Goal: Information Seeking & Learning: Learn about a topic

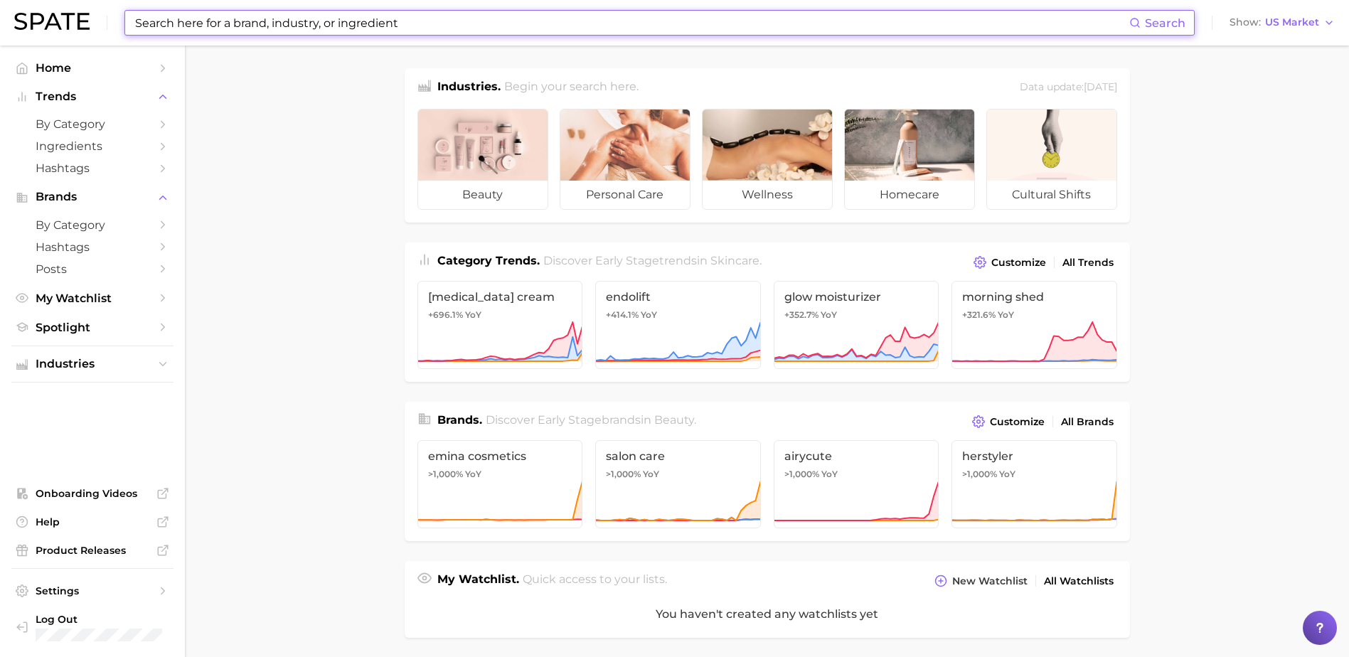
click at [300, 28] on input at bounding box center [632, 23] width 996 height 24
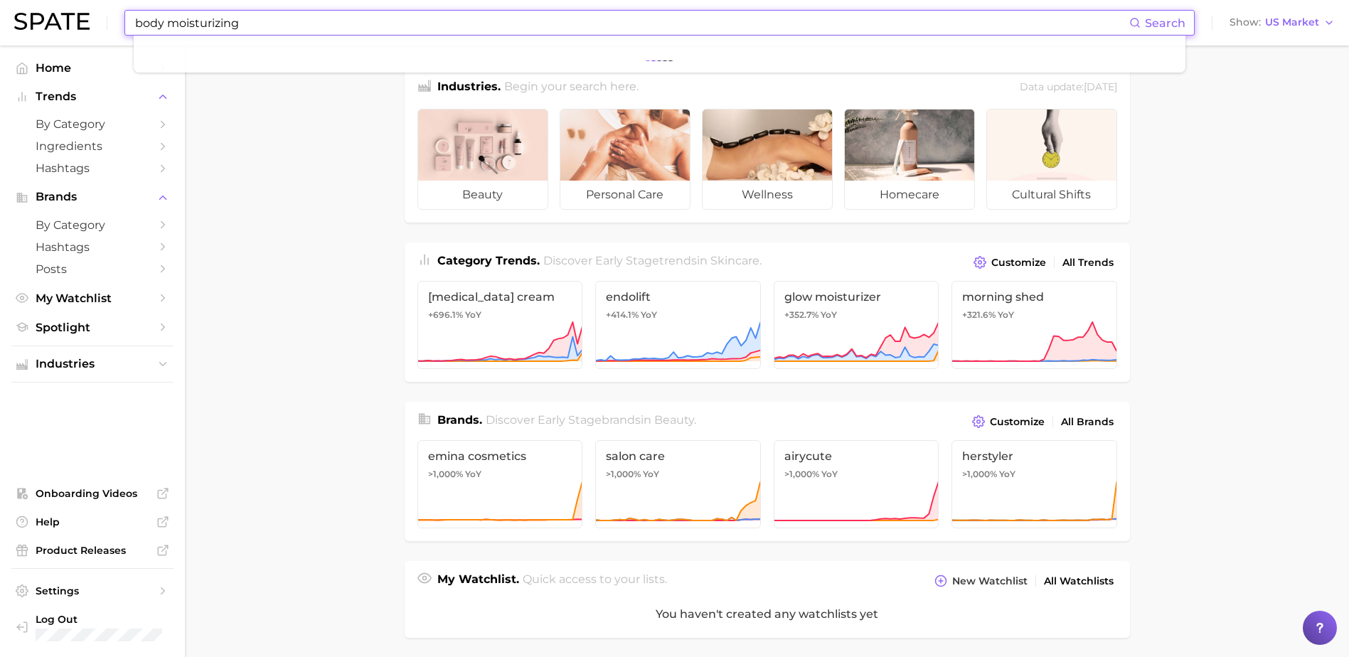
type input "body moisturizing"
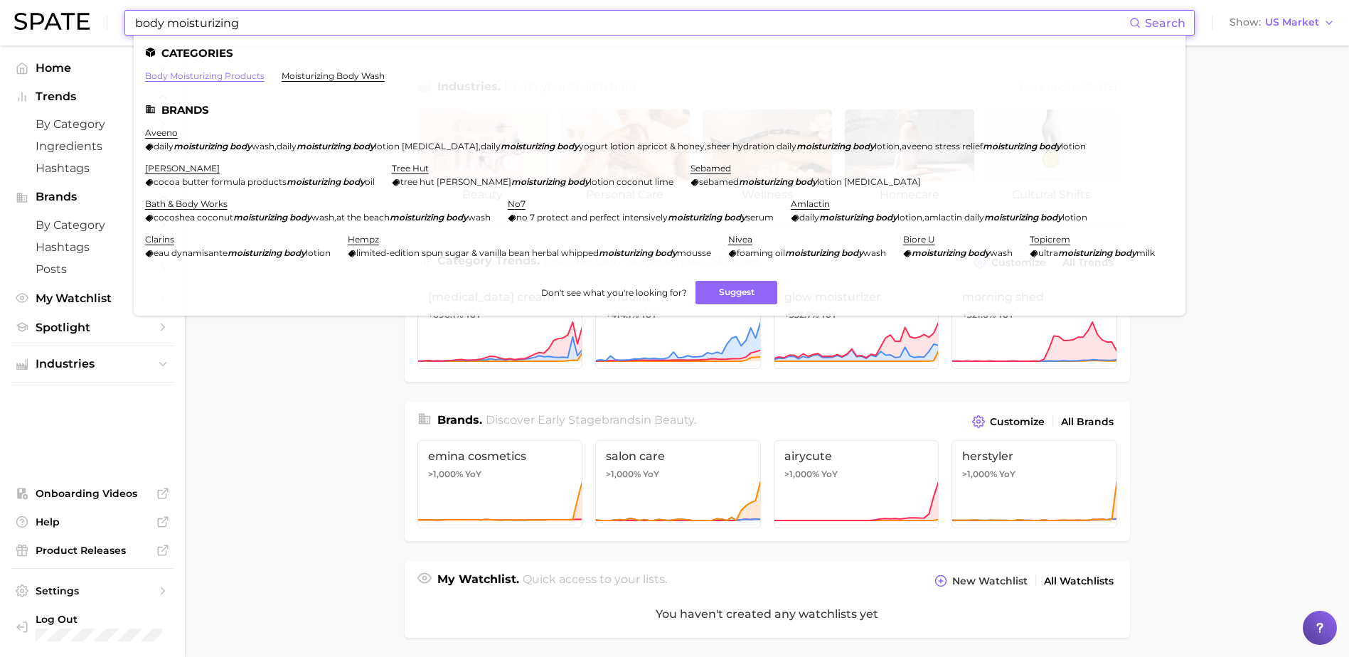
click at [244, 73] on link "body moisturizing products" at bounding box center [204, 75] width 119 height 11
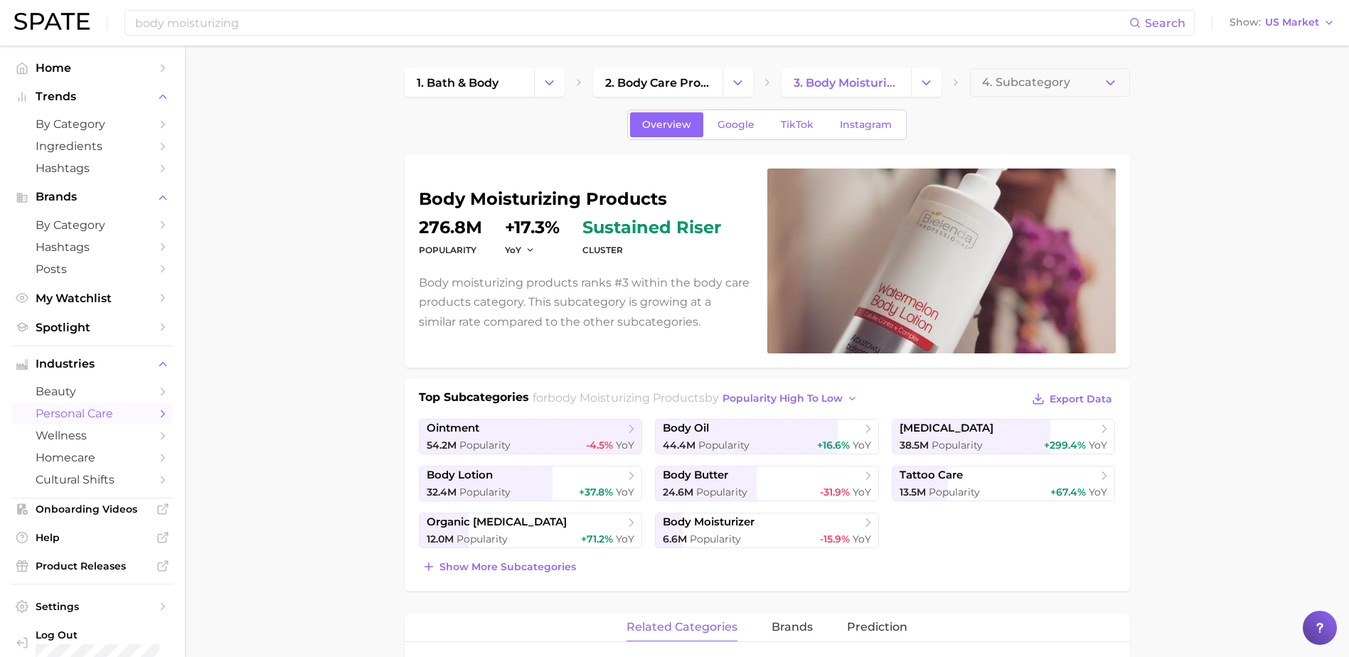
click at [464, 181] on div "body moisturizing products Popularity 276.8m YoY +17.3% cluster sustained riser…" at bounding box center [767, 261] width 697 height 185
click at [469, 198] on h1 "body moisturizing products" at bounding box center [584, 199] width 331 height 17
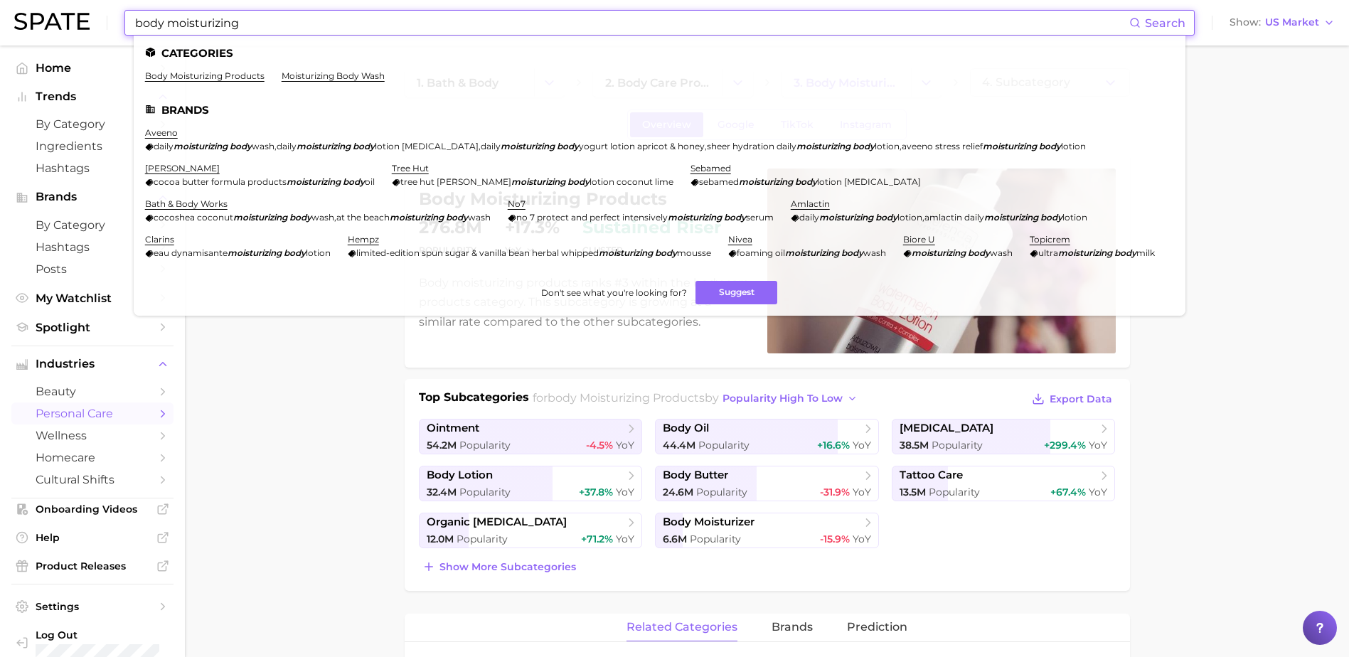
click at [293, 26] on input "body moisturizing" at bounding box center [632, 23] width 996 height 24
click at [292, 26] on input "body moisturizing" at bounding box center [632, 23] width 996 height 24
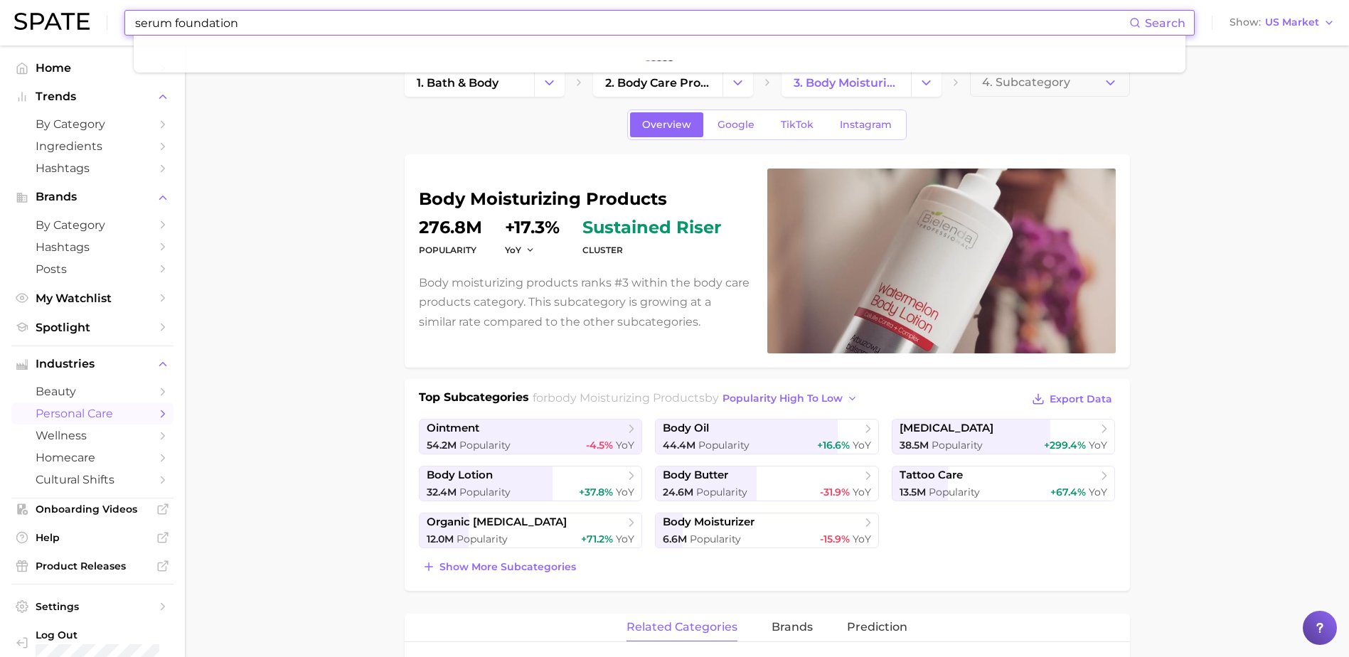
type input "serum foundation"
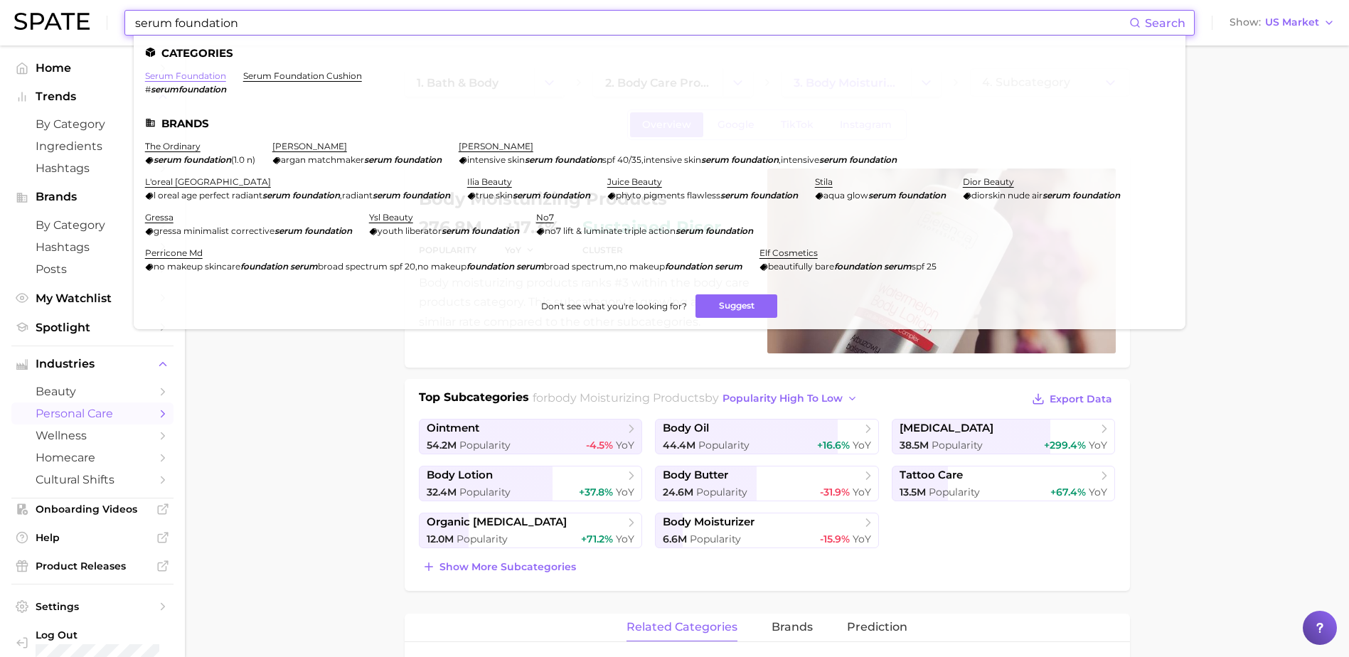
click at [201, 71] on link "serum foundation" at bounding box center [185, 75] width 81 height 11
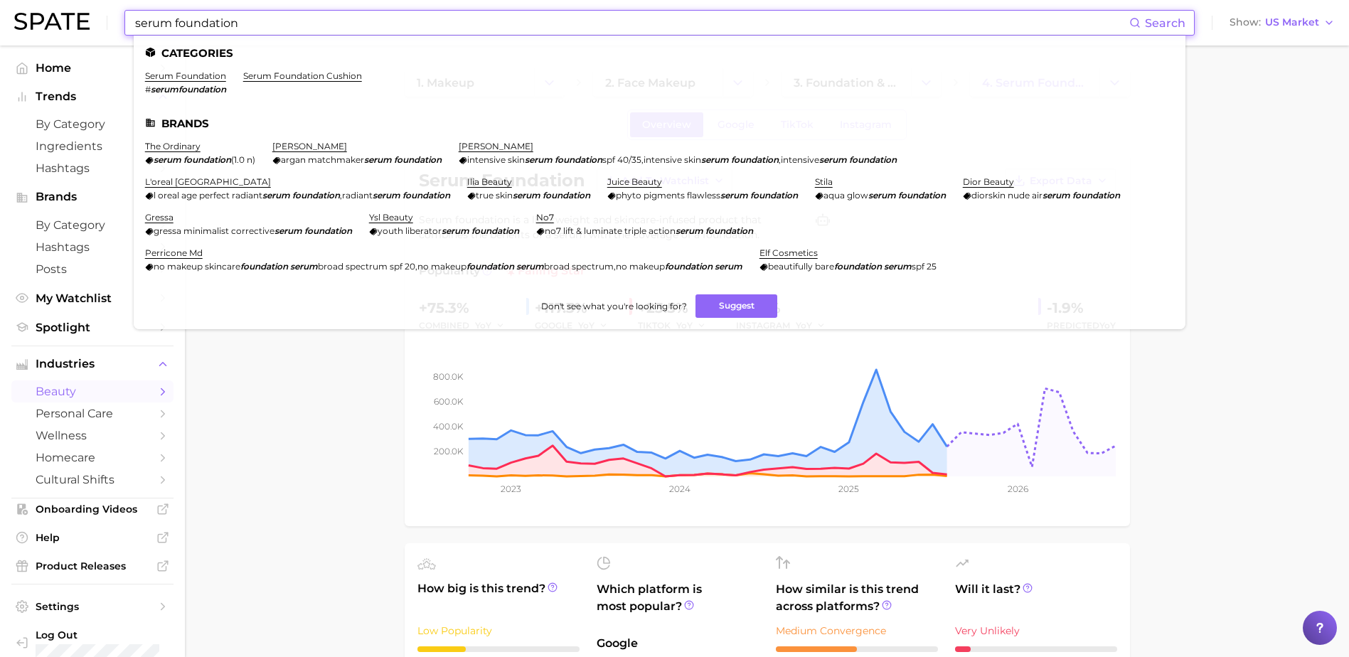
click at [195, 23] on input "serum foundation" at bounding box center [632, 23] width 996 height 24
click at [191, 23] on input "serum foundation" at bounding box center [632, 23] width 996 height 24
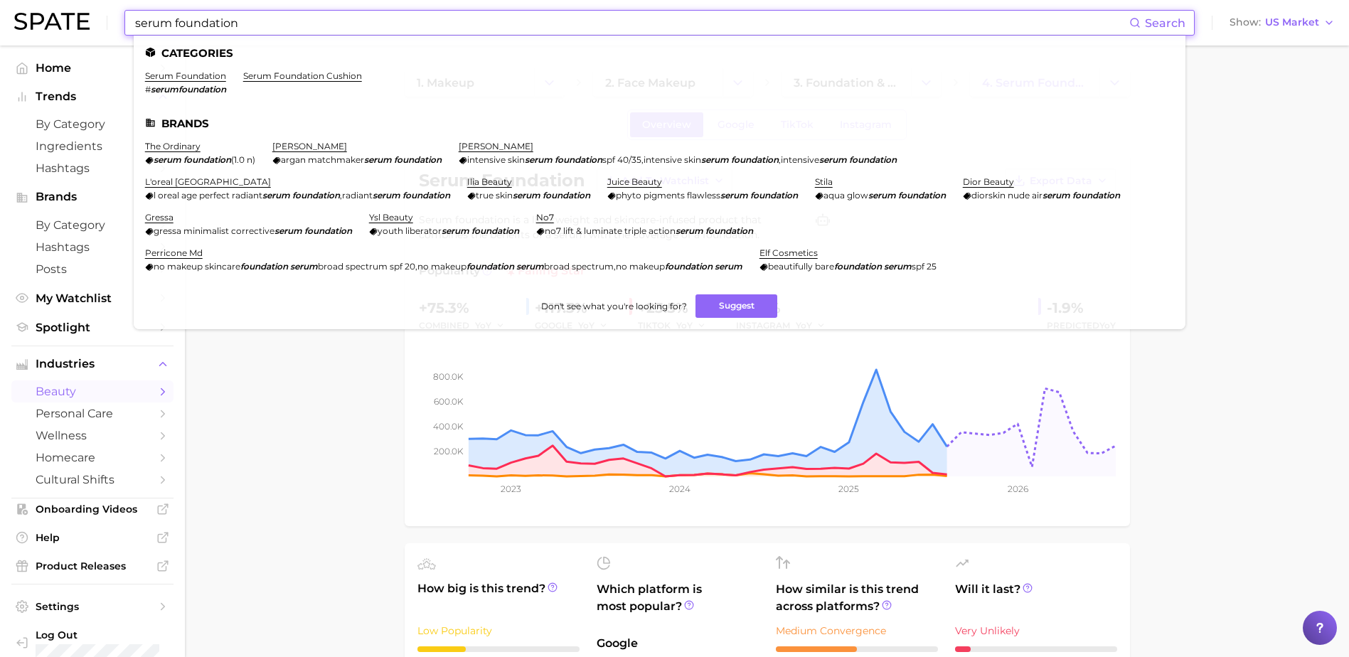
click at [191, 23] on input "serum foundation" at bounding box center [632, 23] width 996 height 24
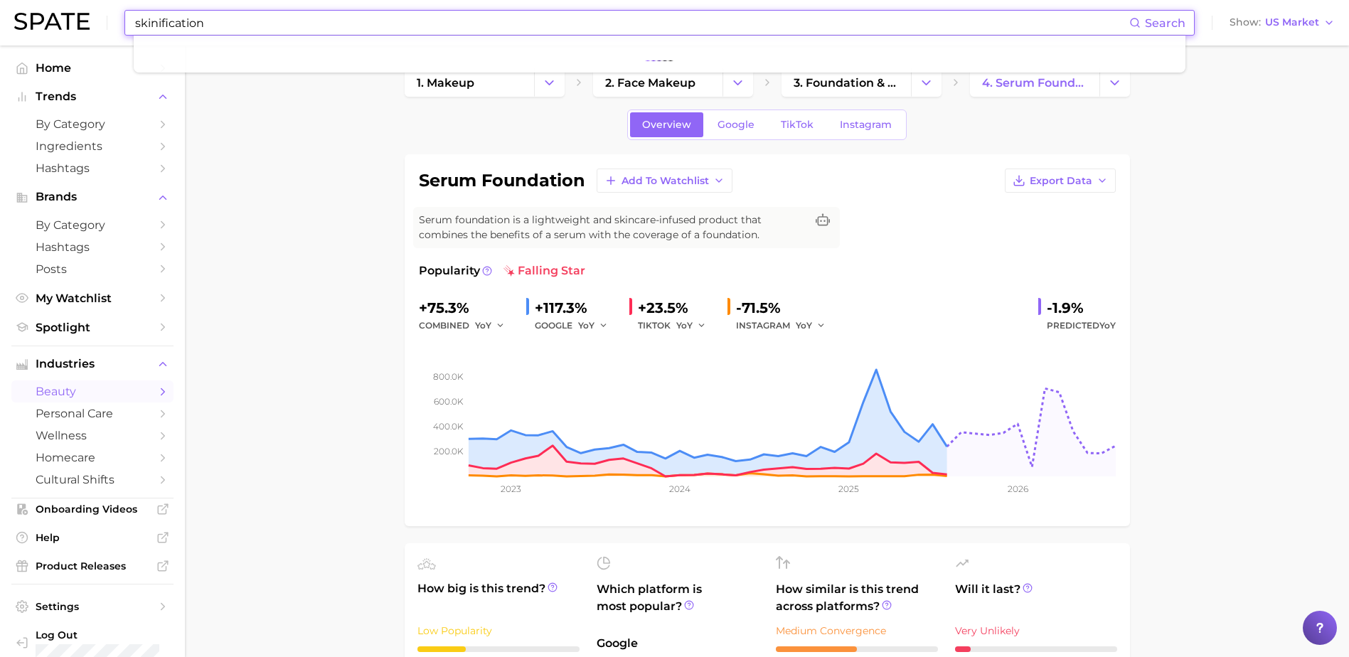
type input "skinification"
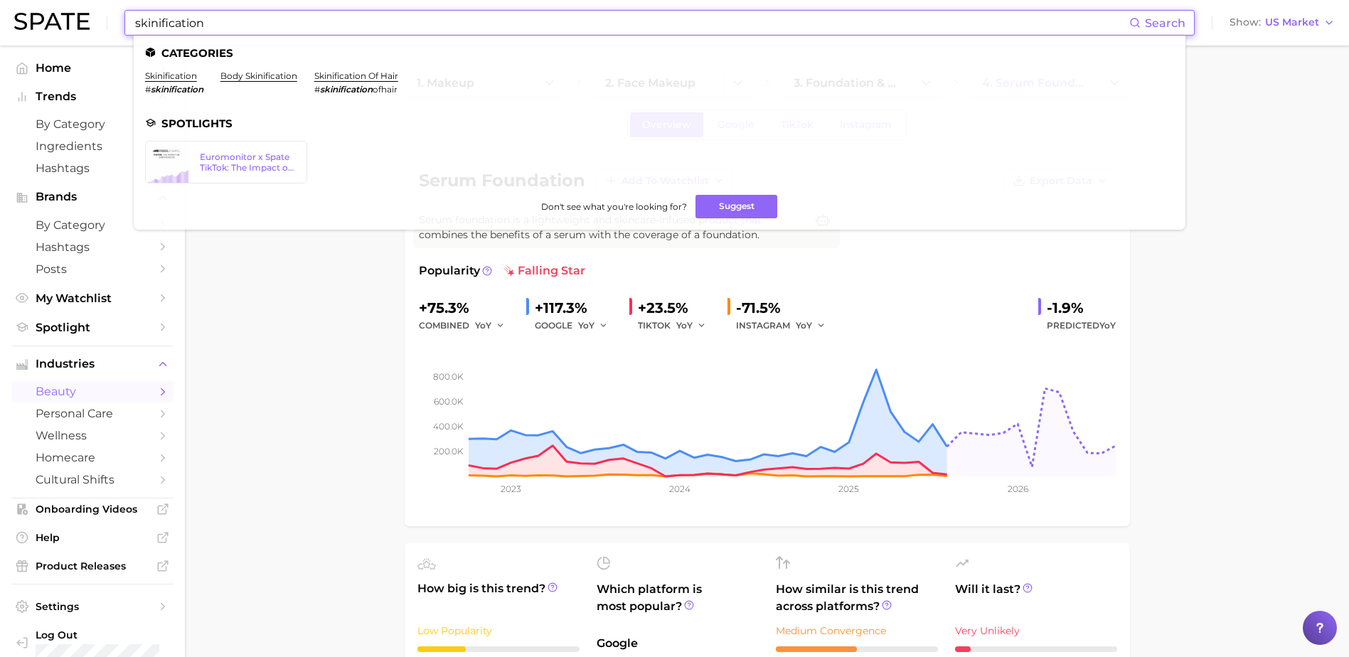
click at [176, 81] on li "skinification # skinification" at bounding box center [174, 82] width 58 height 24
click at [176, 75] on link "skinification" at bounding box center [171, 75] width 52 height 11
